Goal: Obtain resource: Obtain resource

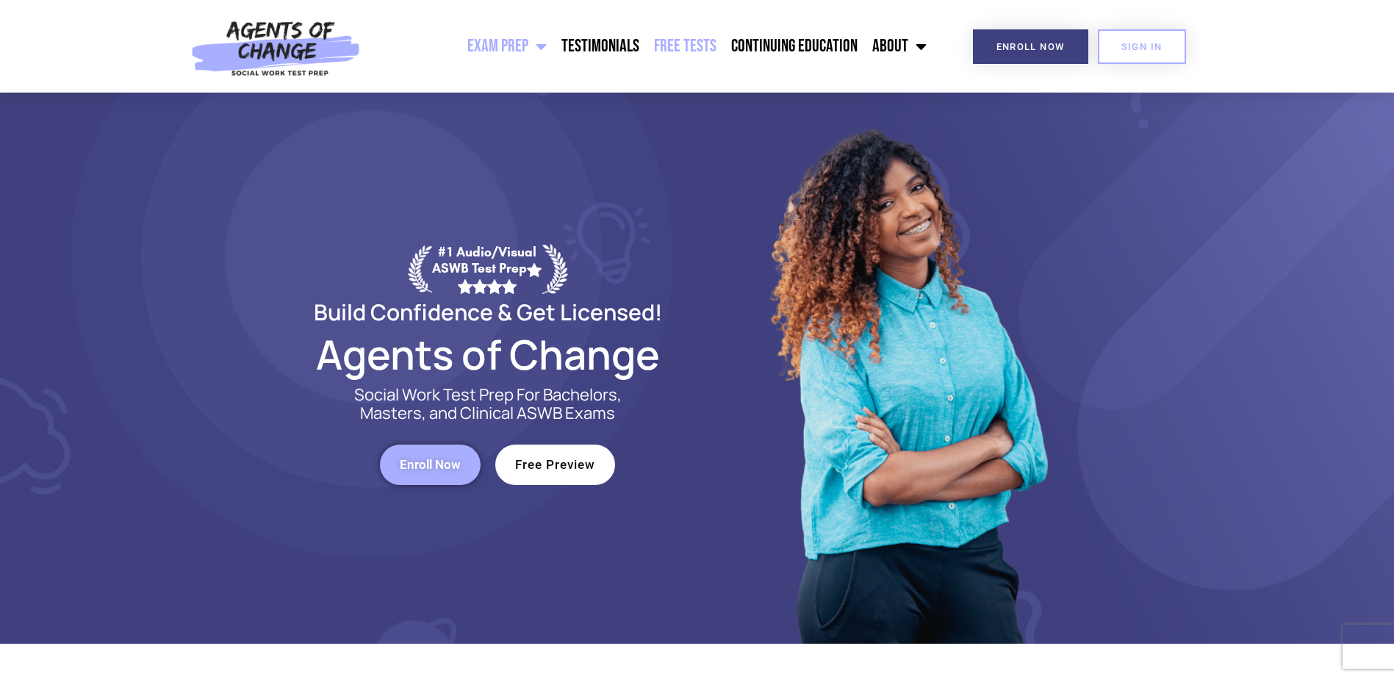
click at [687, 46] on link "Free Tests" at bounding box center [684, 46] width 77 height 37
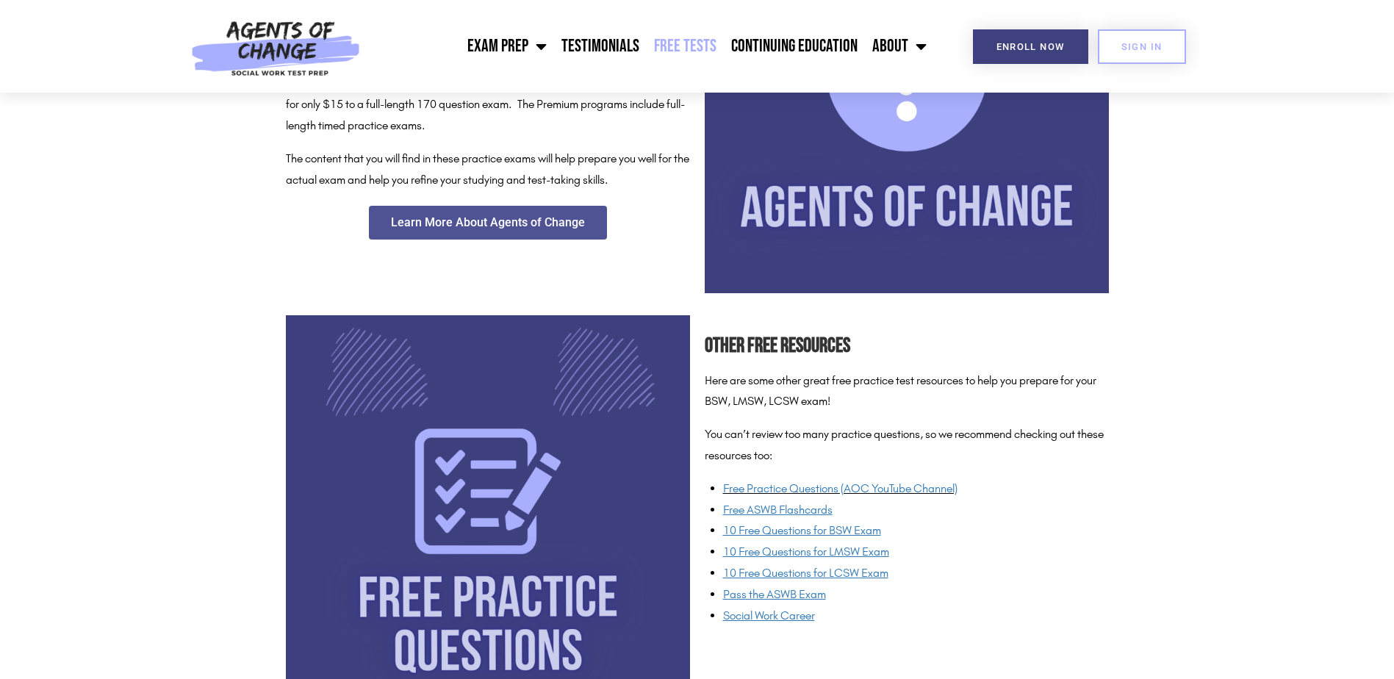
scroll to position [882, 0]
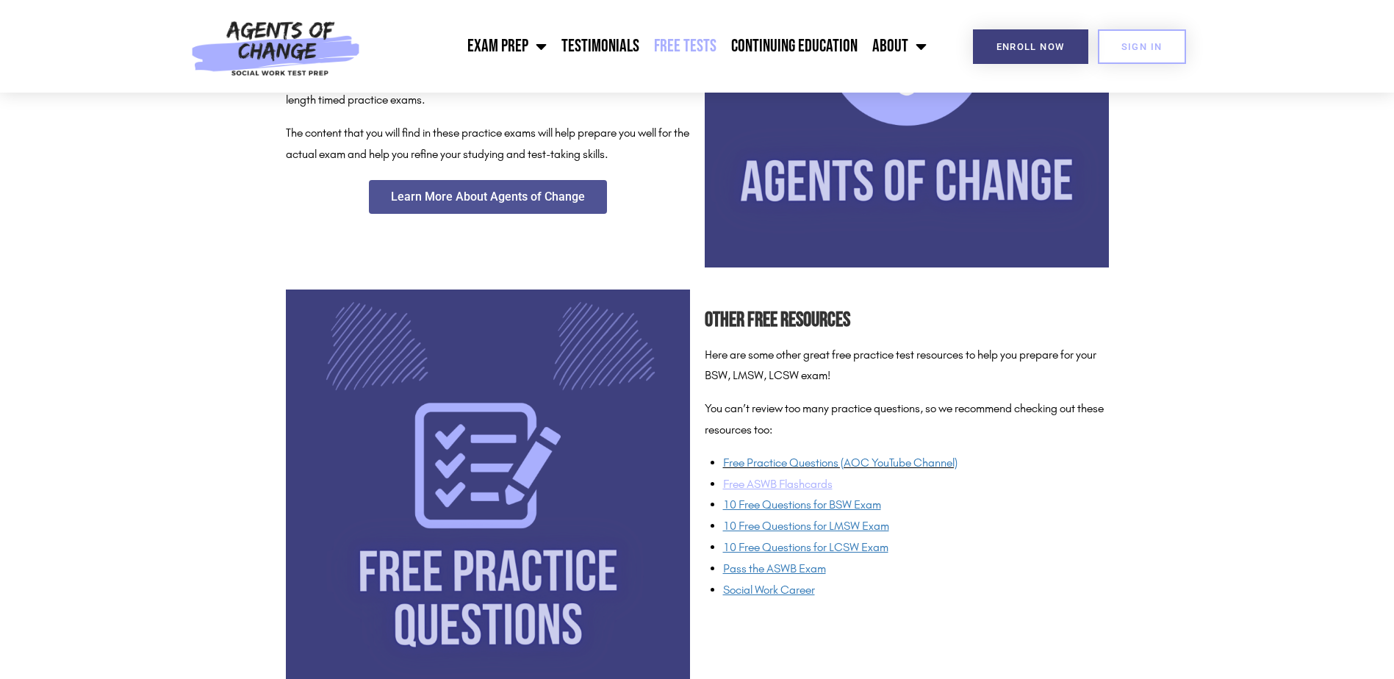
click at [795, 480] on u "Free ASWB Flashcards" at bounding box center [777, 484] width 109 height 14
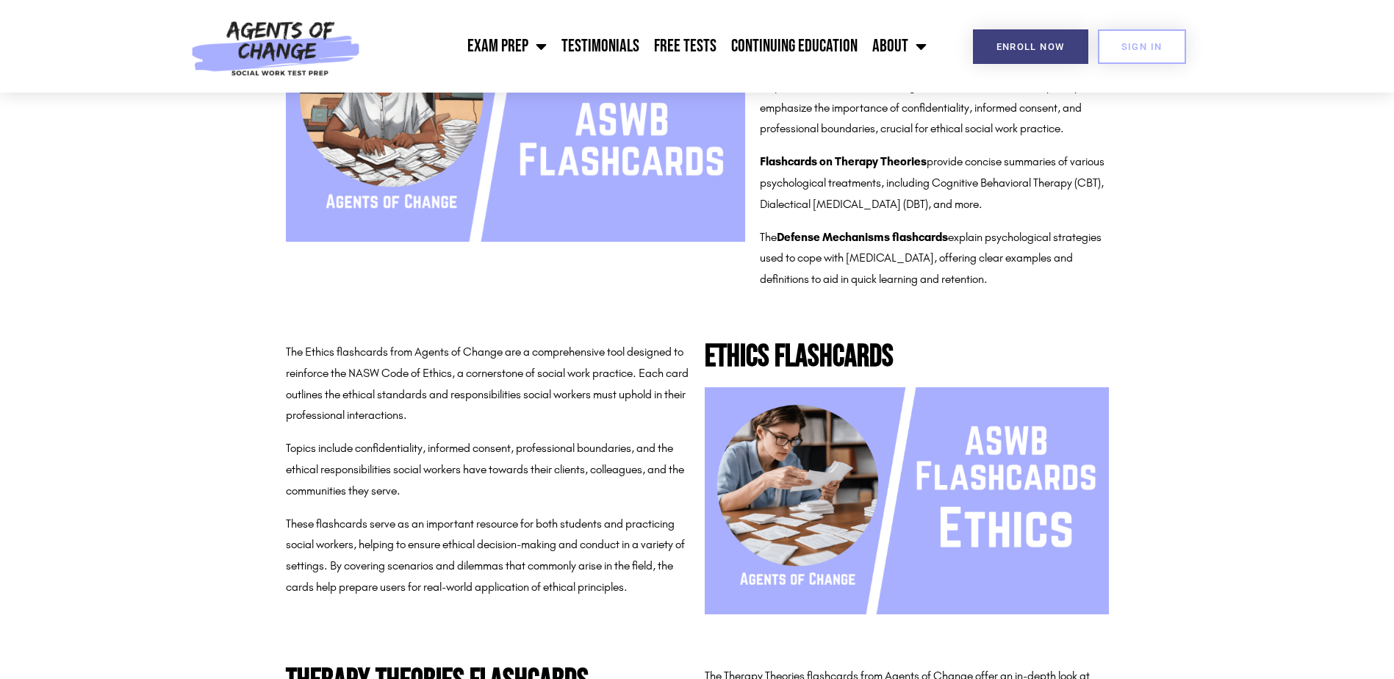
scroll to position [147, 0]
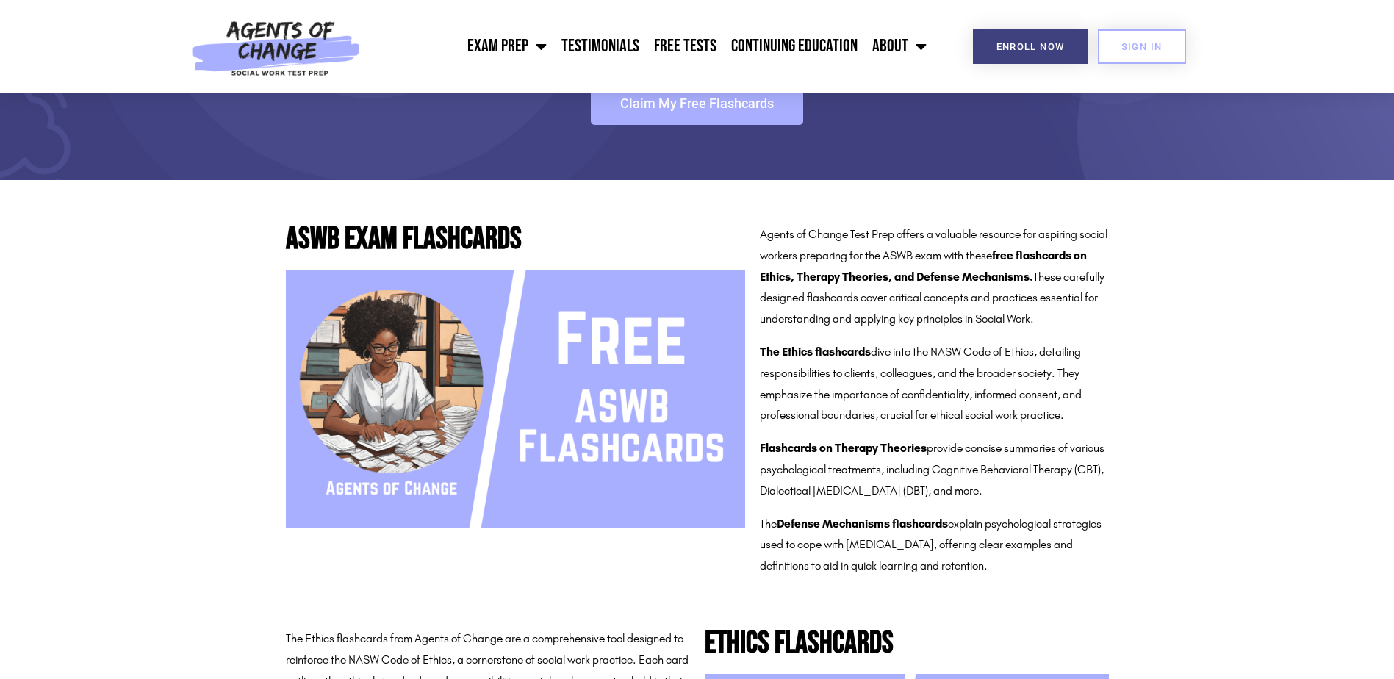
click at [681, 102] on span "Claim My Free Flashcards" at bounding box center [697, 103] width 154 height 13
